Goal: Check status: Check status

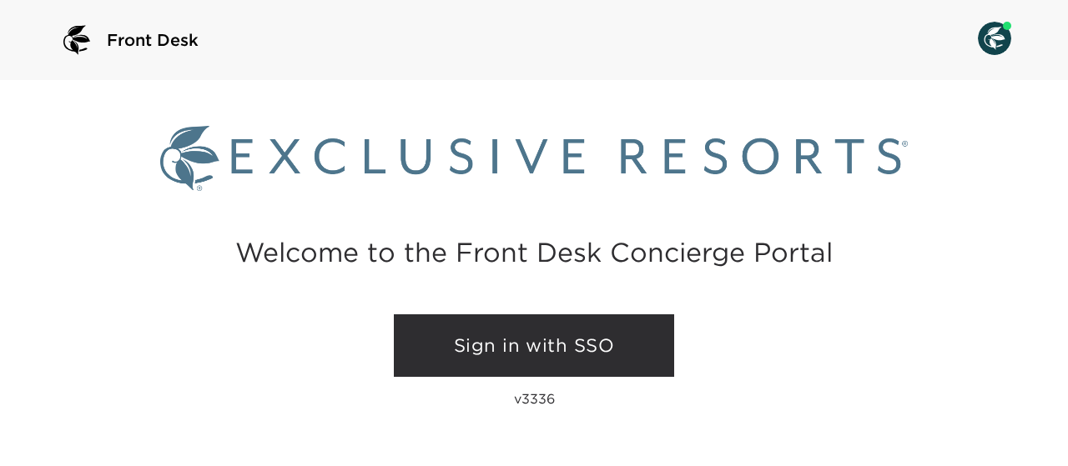
click at [514, 344] on link "Sign in with SSO" at bounding box center [534, 345] width 280 height 63
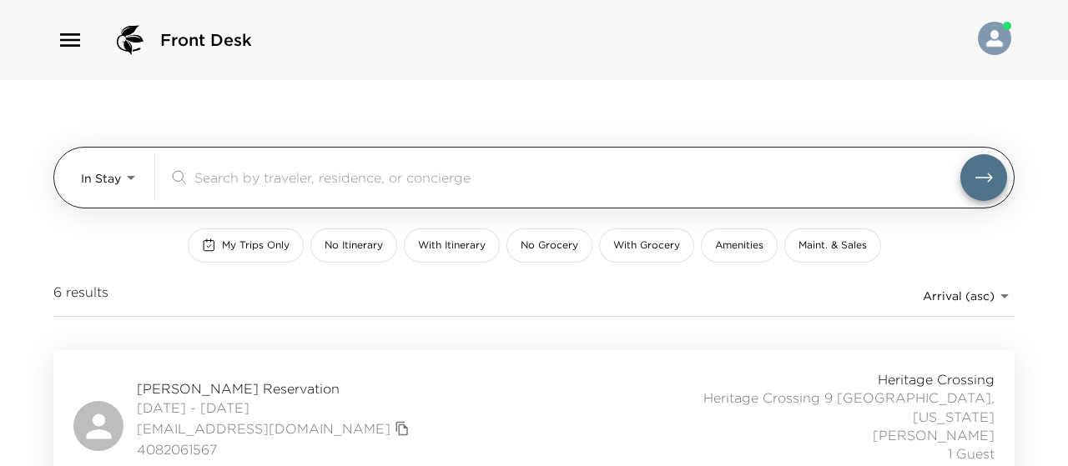
click at [132, 173] on body "Front Desk In Stay In-Stay ​ My Trips Only No Itinerary With Itinerary No Groce…" at bounding box center [534, 233] width 1068 height 466
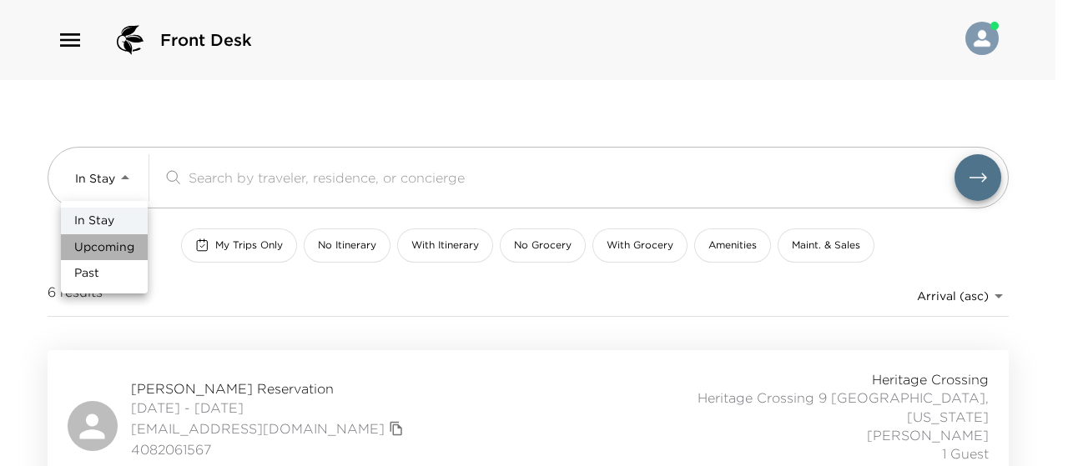
click at [102, 248] on span "Upcoming" at bounding box center [104, 247] width 60 height 17
type input "Upcoming"
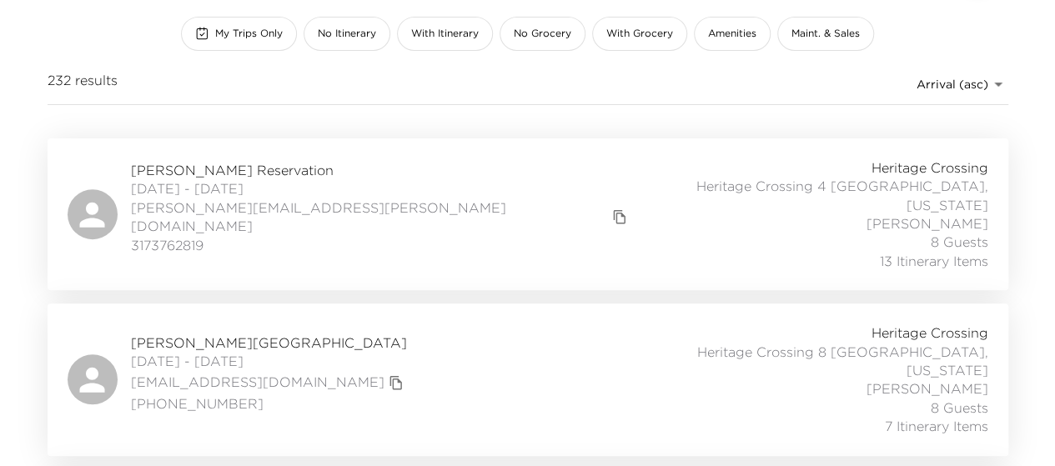
scroll to position [216, 0]
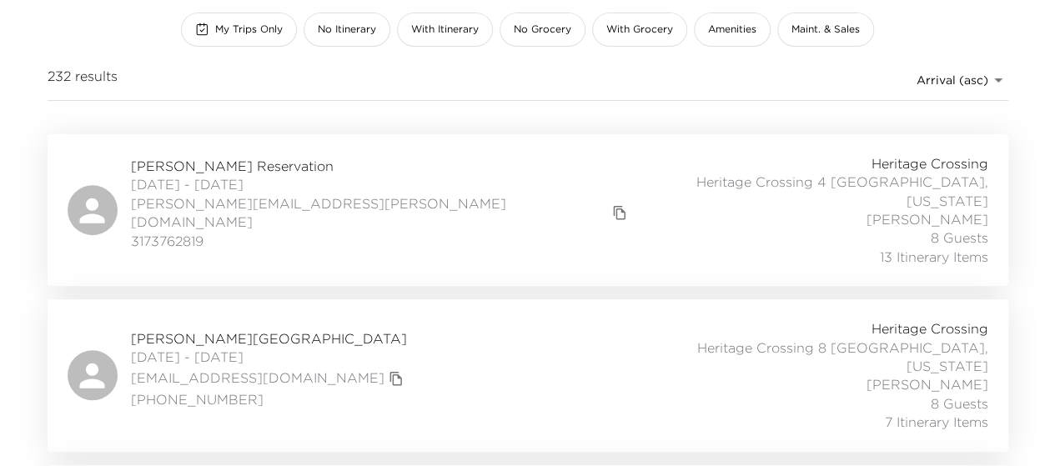
click at [226, 165] on span "[PERSON_NAME] Reservation" at bounding box center [381, 166] width 501 height 18
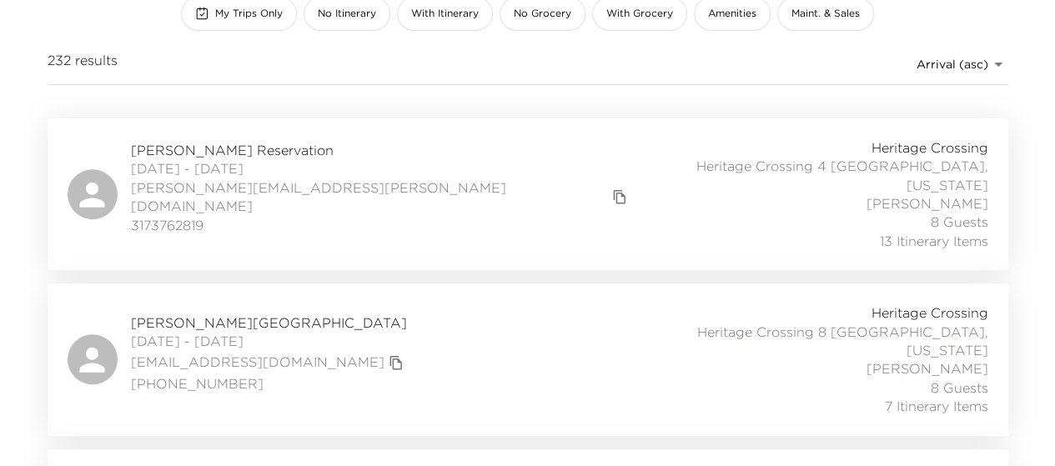
scroll to position [0, 0]
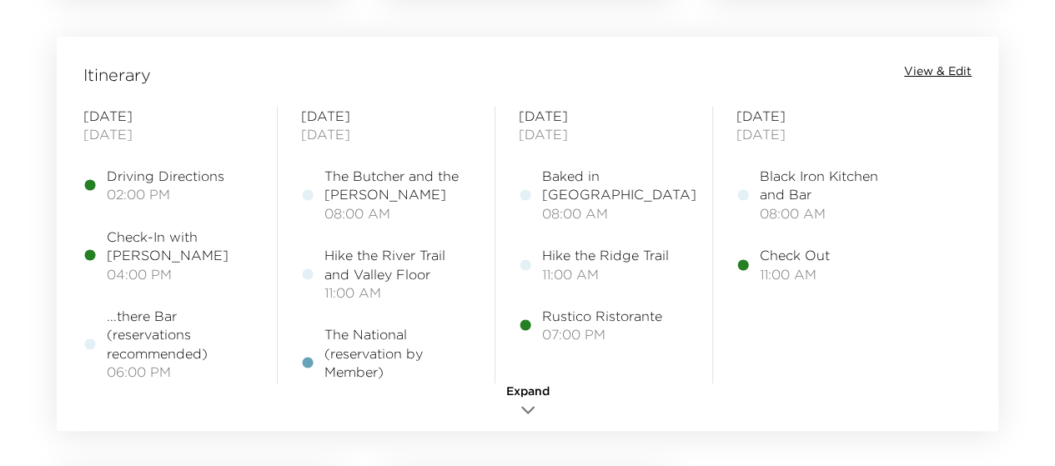
scroll to position [1355, 0]
click at [933, 70] on span "View & Edit" at bounding box center [938, 71] width 68 height 17
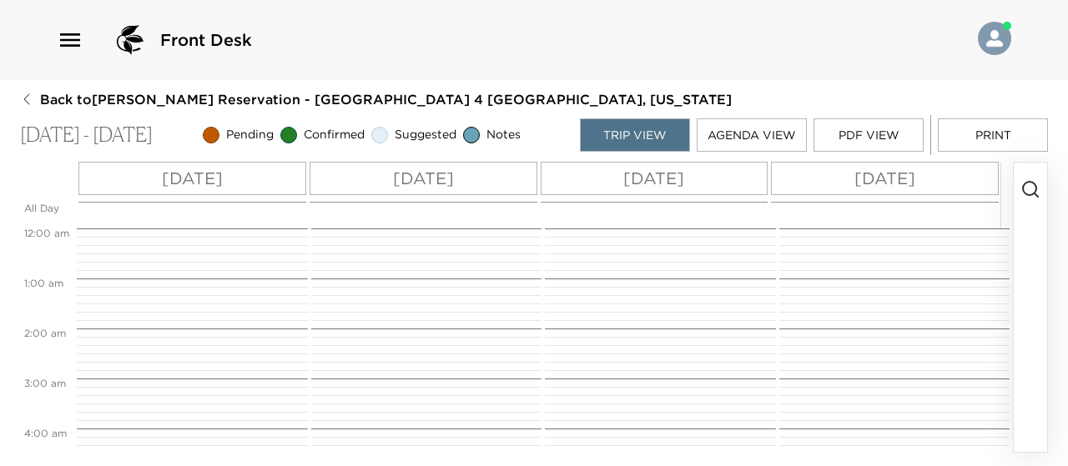
scroll to position [400, 0]
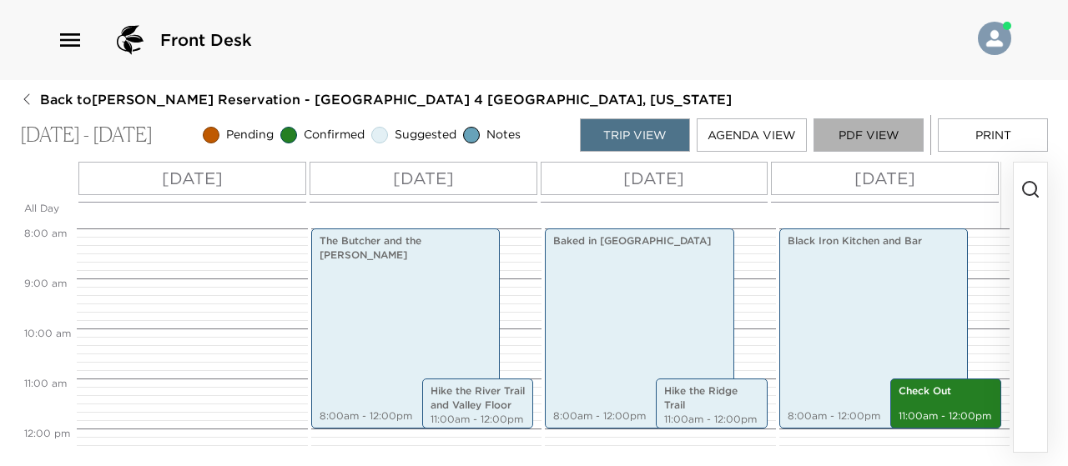
click at [891, 135] on button "PDF View" at bounding box center [868, 134] width 110 height 33
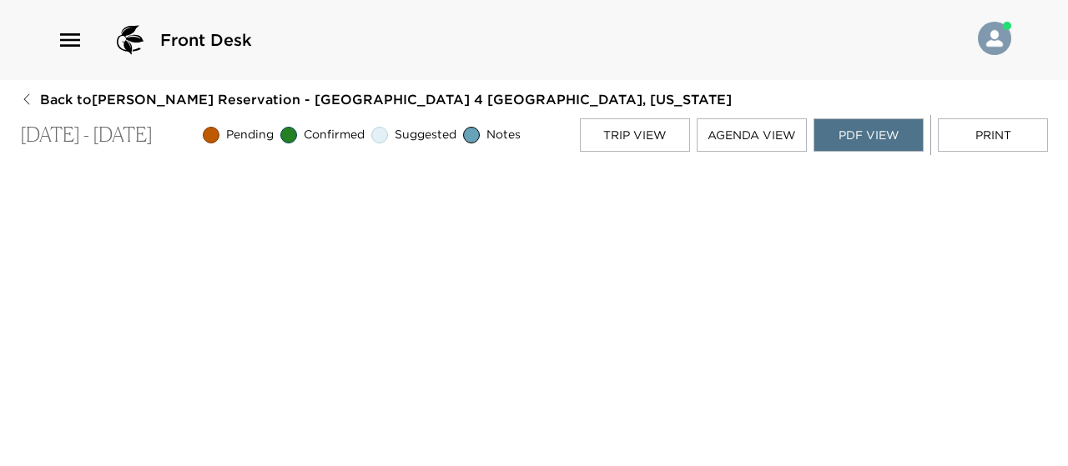
click at [754, 135] on button "Agenda View" at bounding box center [751, 134] width 110 height 33
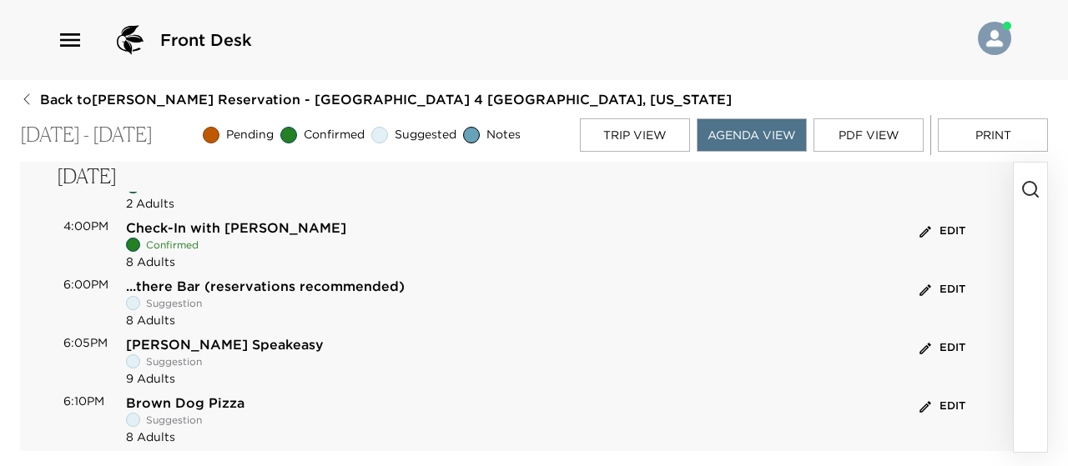
scroll to position [102, 0]
